Goal: Task Accomplishment & Management: Manage account settings

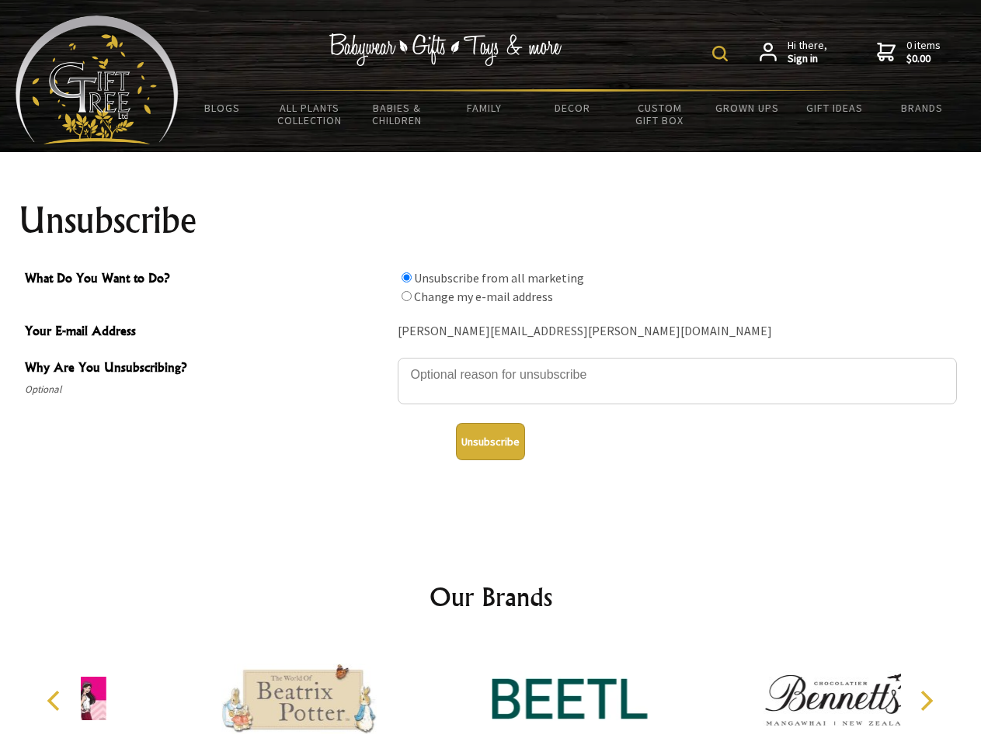
click at [722, 54] on img at bounding box center [720, 54] width 16 height 16
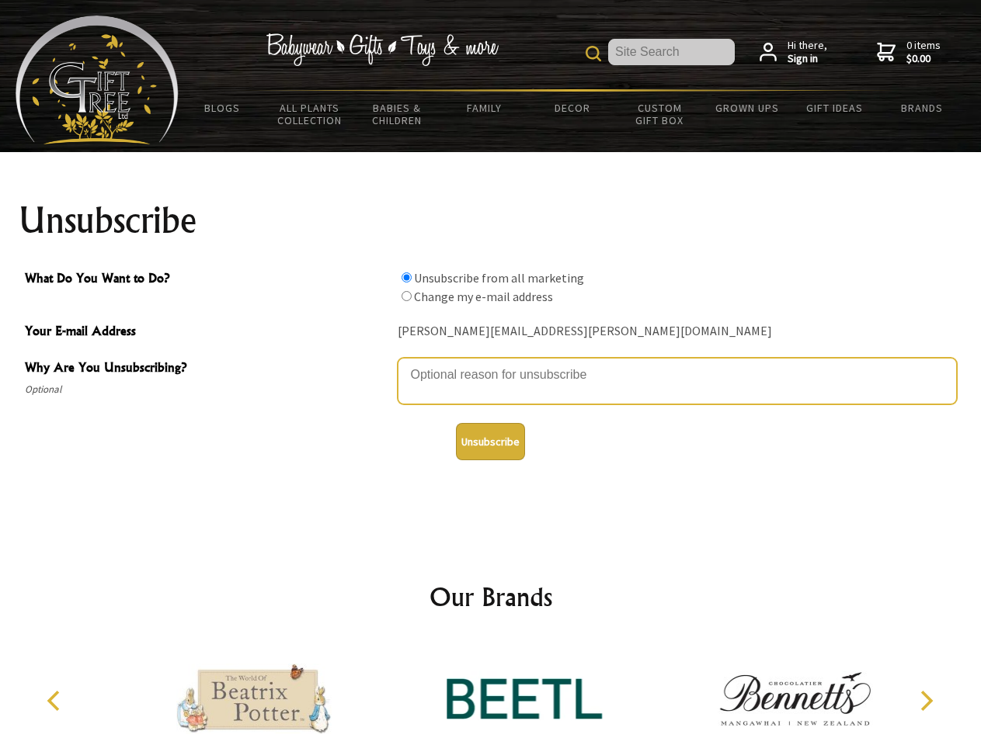
click at [491, 363] on textarea "Why Are You Unsubscribing?" at bounding box center [677, 381] width 559 height 47
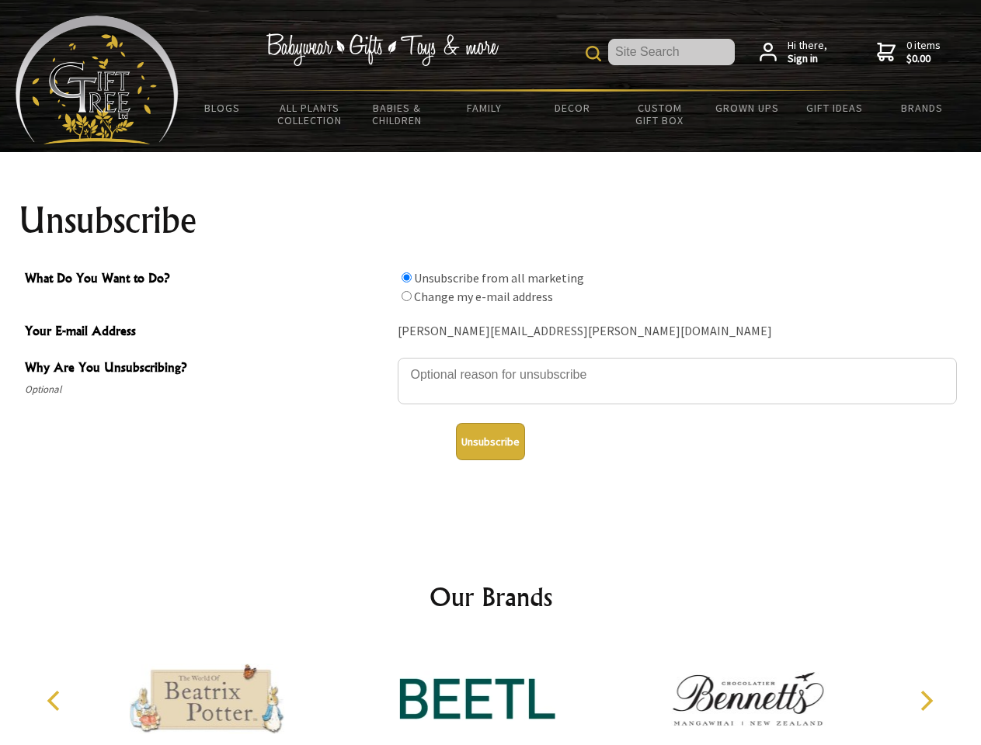
click at [406, 277] on input "What Do You Want to Do?" at bounding box center [406, 278] width 10 height 10
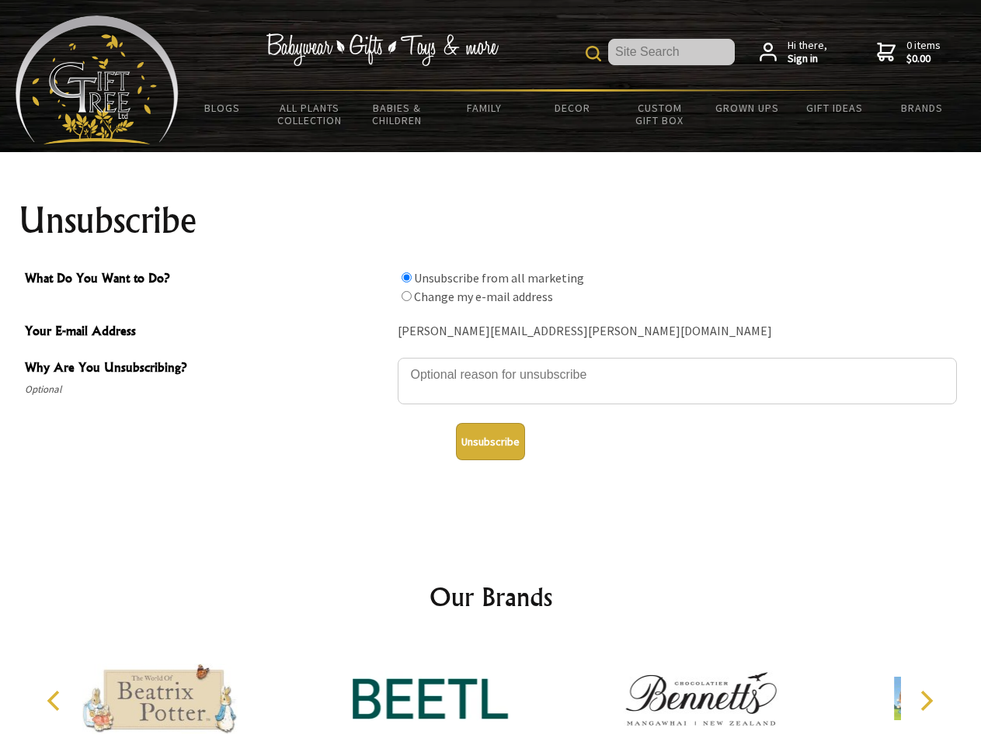
click at [406, 296] on input "What Do You Want to Do?" at bounding box center [406, 296] width 10 height 10
radio input "true"
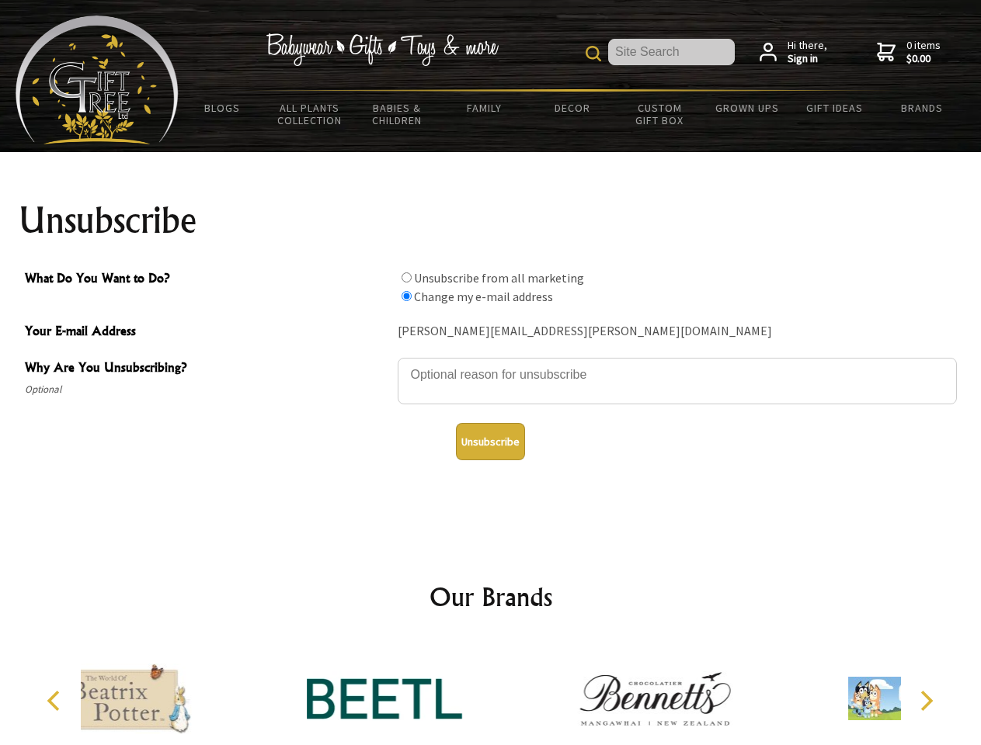
click at [490, 442] on button "Unsubscribe" at bounding box center [490, 441] width 69 height 37
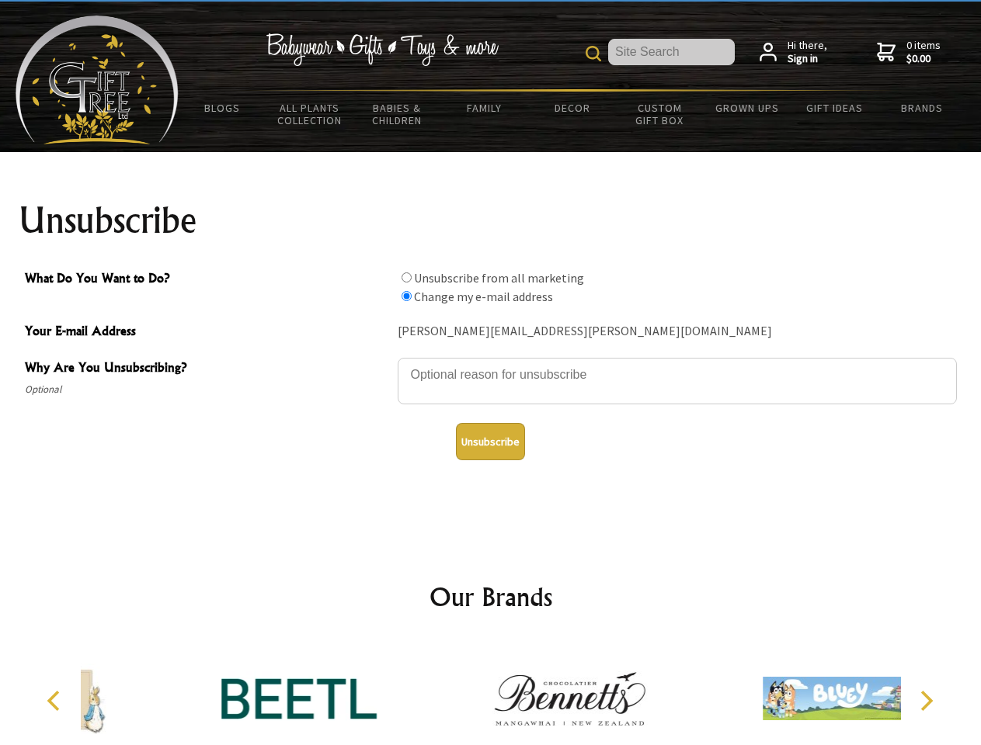
click at [491, 693] on div at bounding box center [569, 701] width 270 height 121
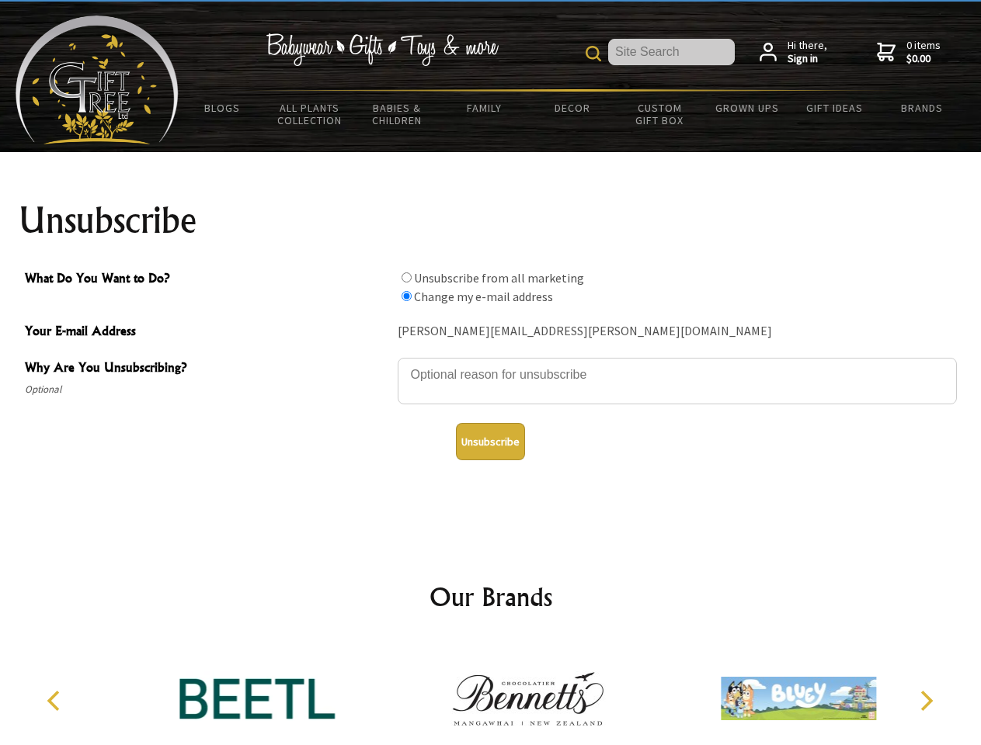
click at [56, 701] on icon "Previous" at bounding box center [55, 701] width 20 height 20
click at [926, 701] on icon "Next" at bounding box center [925, 701] width 20 height 20
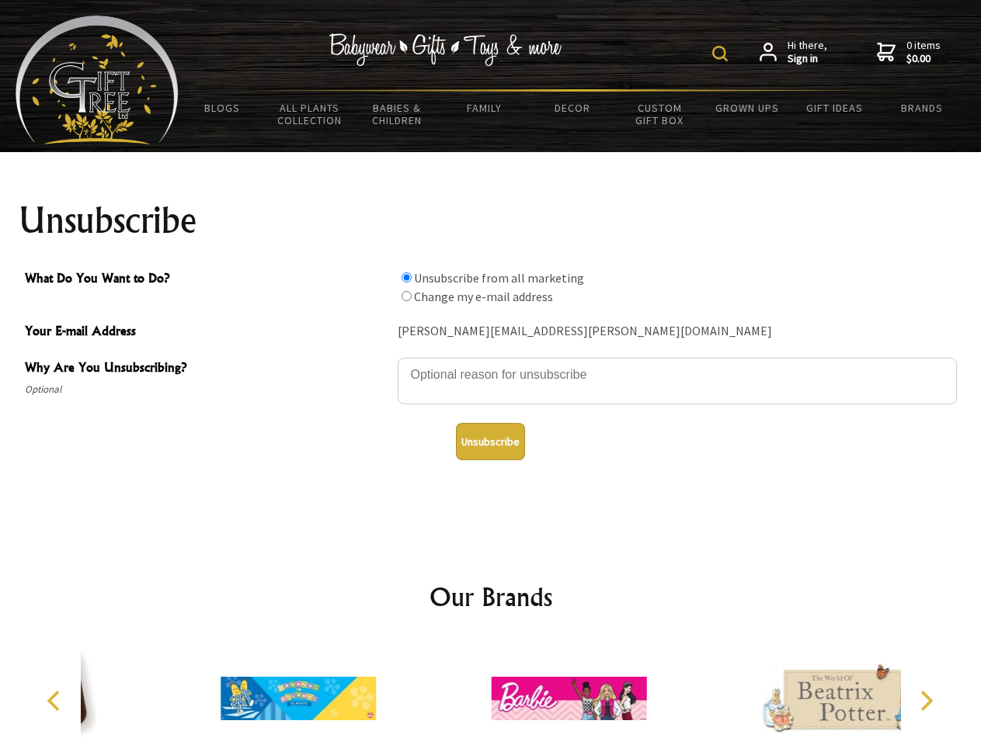
click at [722, 54] on img at bounding box center [720, 54] width 16 height 16
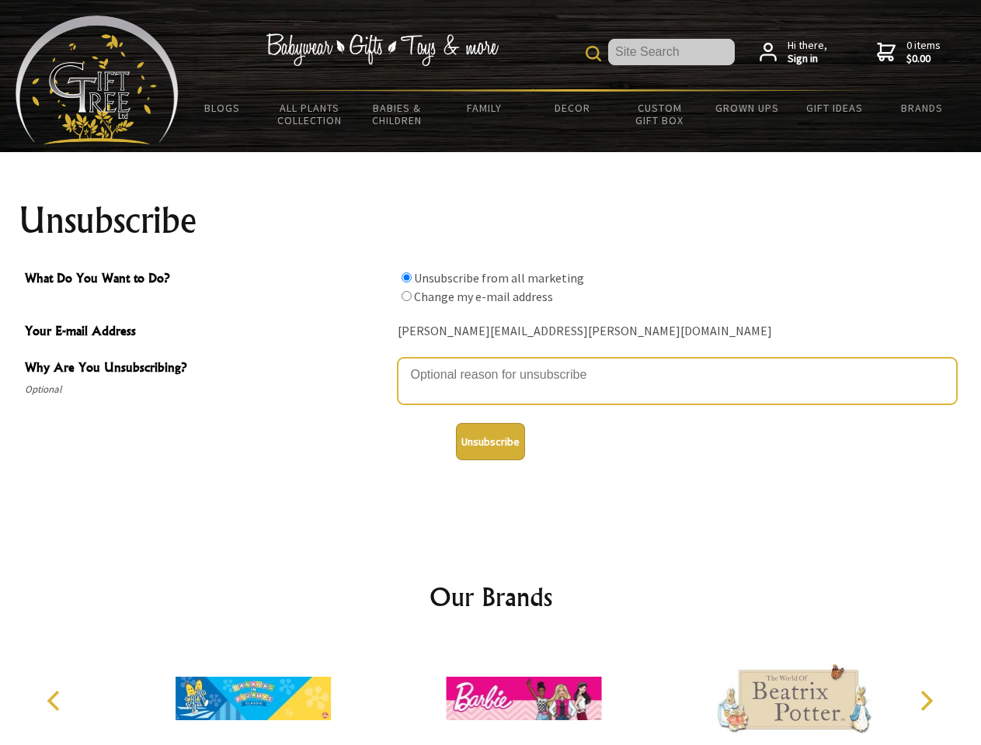
click at [491, 363] on textarea "Why Are You Unsubscribing?" at bounding box center [677, 381] width 559 height 47
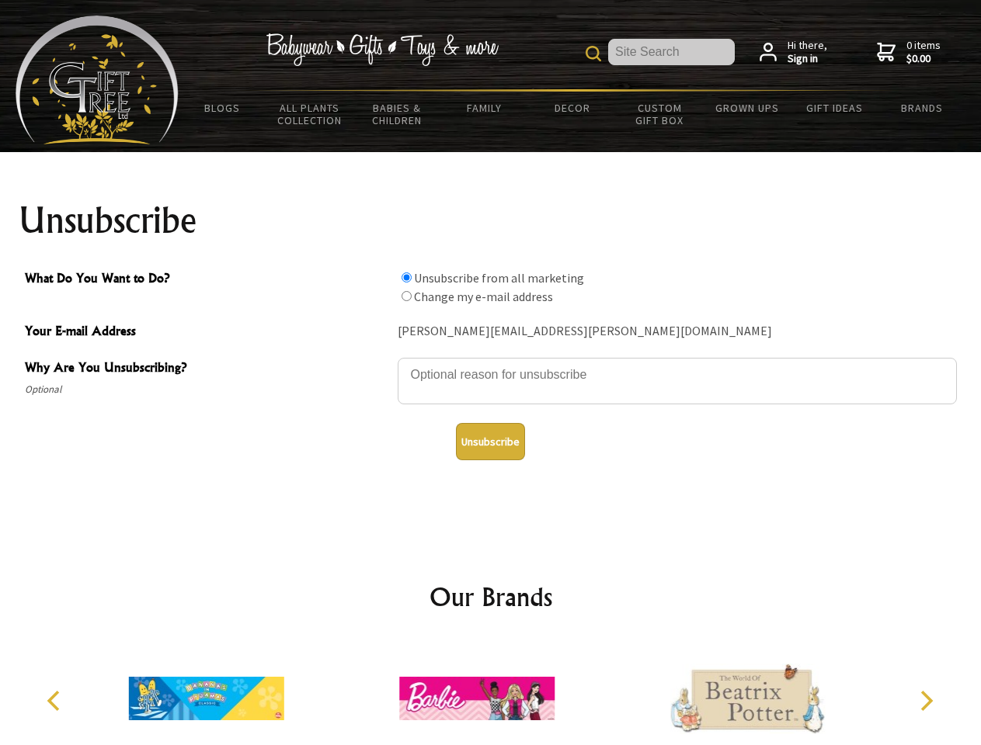
click at [406, 277] on input "What Do You Want to Do?" at bounding box center [406, 278] width 10 height 10
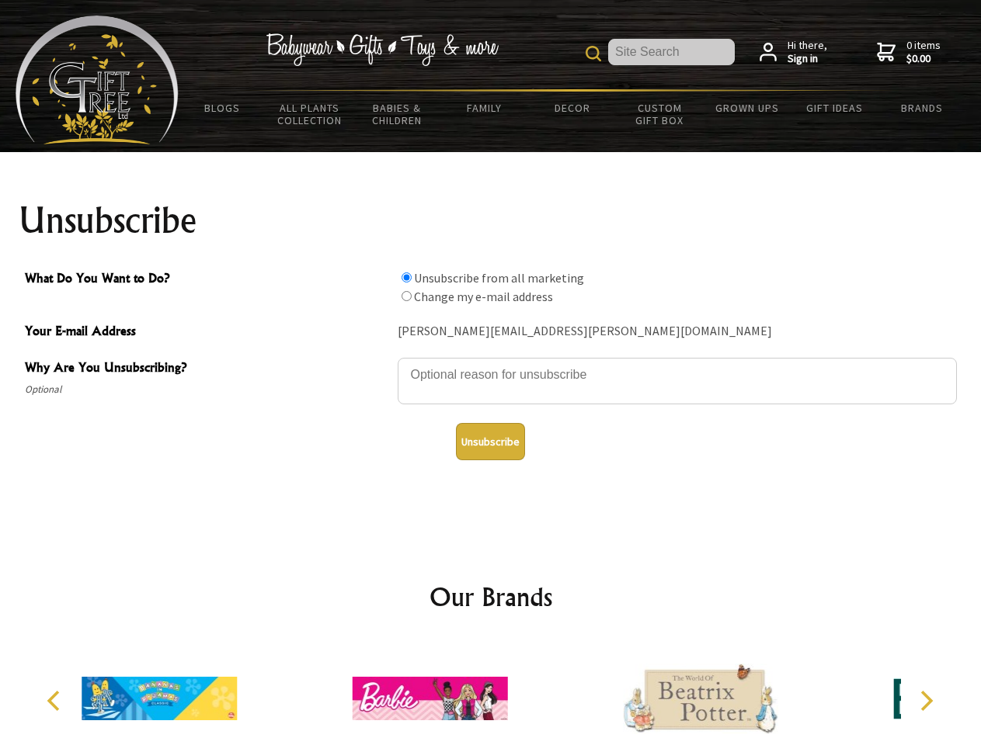
click at [406, 296] on input "What Do You Want to Do?" at bounding box center [406, 296] width 10 height 10
radio input "true"
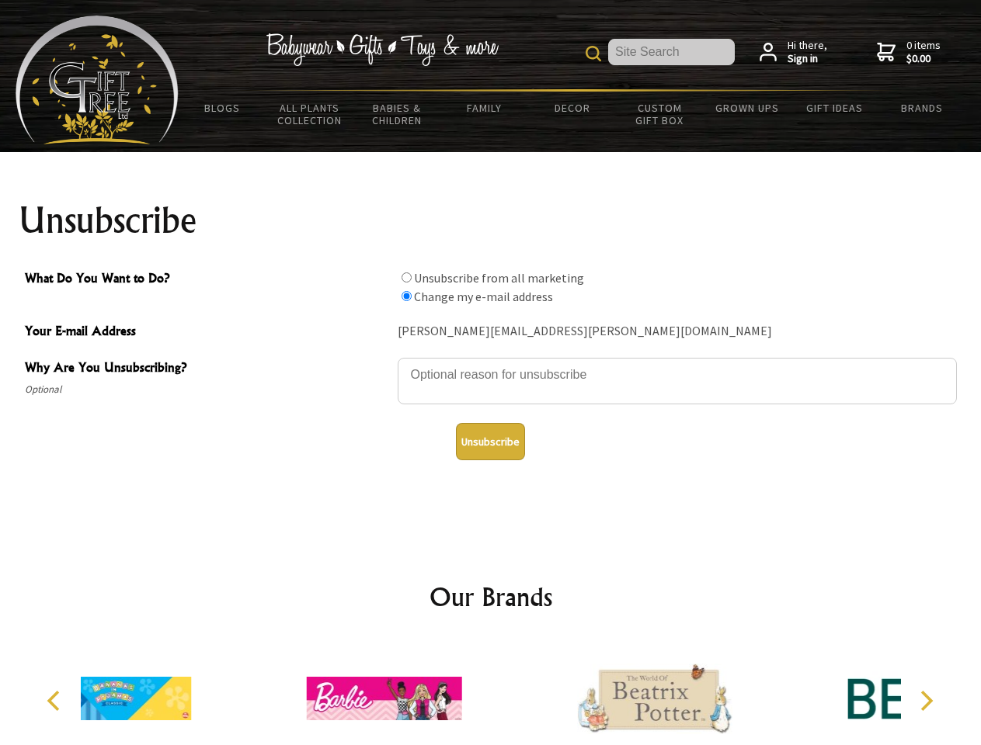
click at [490, 442] on button "Unsubscribe" at bounding box center [490, 441] width 69 height 37
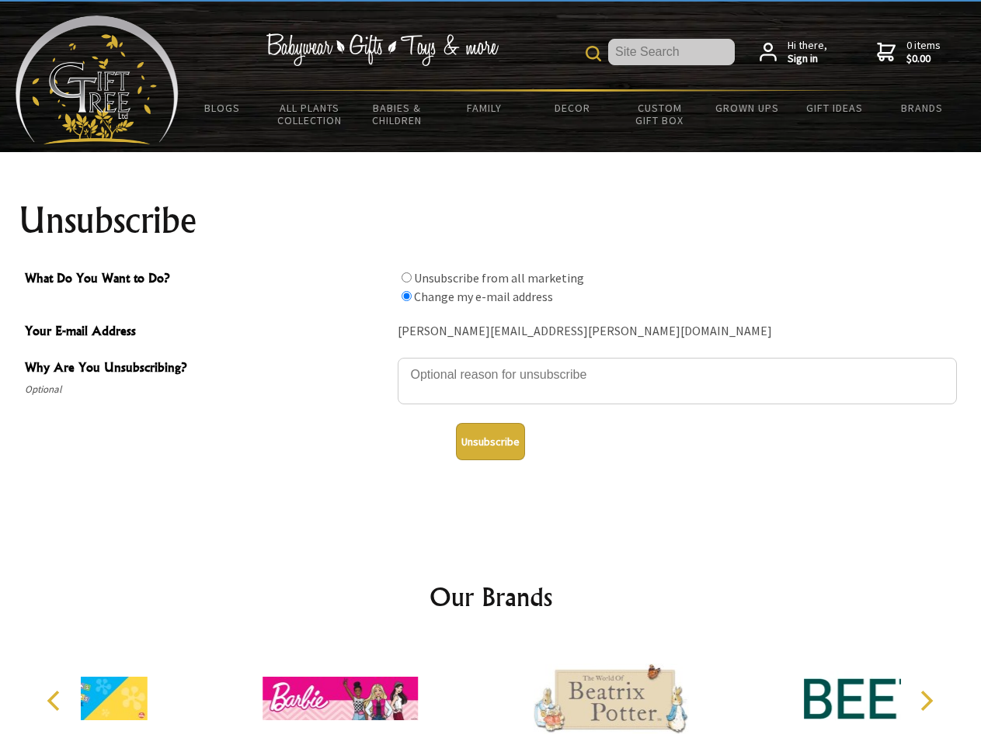
click at [56, 701] on icon "Previous" at bounding box center [55, 701] width 20 height 20
click at [926, 701] on icon "Next" at bounding box center [925, 701] width 20 height 20
